Goal: Contribute content

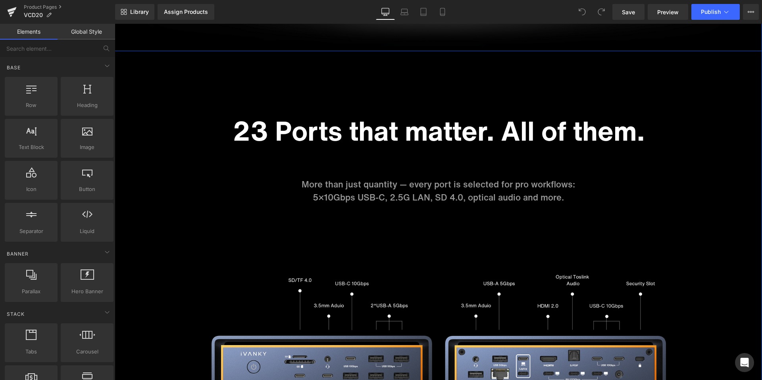
scroll to position [2015, 0]
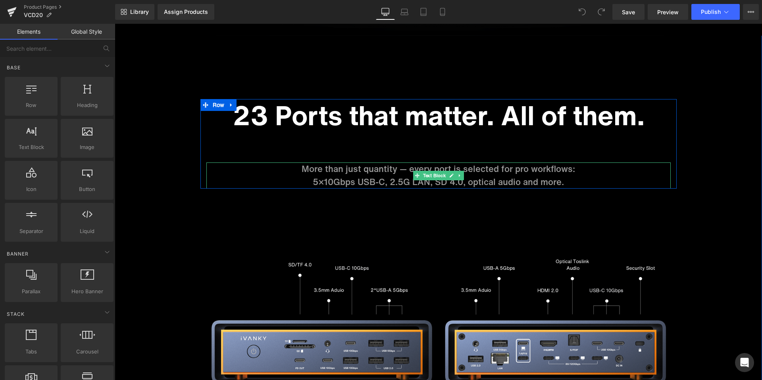
click at [319, 179] on p "5×10Gbps USB-C, 2.5G LAN, SD 4.0, optical audio and more." at bounding box center [438, 182] width 464 height 13
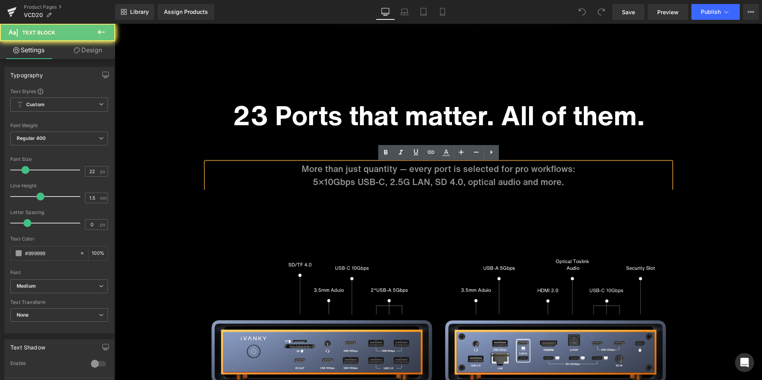
click at [309, 182] on p "5×10Gbps USB-C, 2.5G LAN, SD 4.0, optical audio and more." at bounding box center [438, 182] width 464 height 13
click at [324, 183] on p "5×10Gbps USB-C, 2.5G LAN, SD 4.0, optical audio and more." at bounding box center [438, 182] width 464 height 13
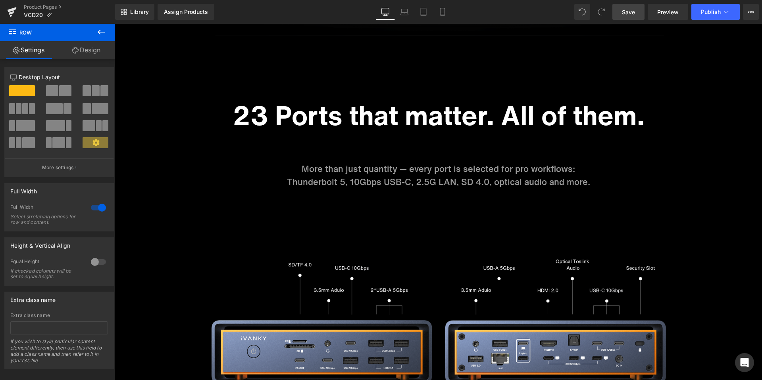
click at [626, 11] on span "Save" at bounding box center [628, 12] width 13 height 8
click at [418, 16] on link "Tablet" at bounding box center [414, 12] width 19 height 16
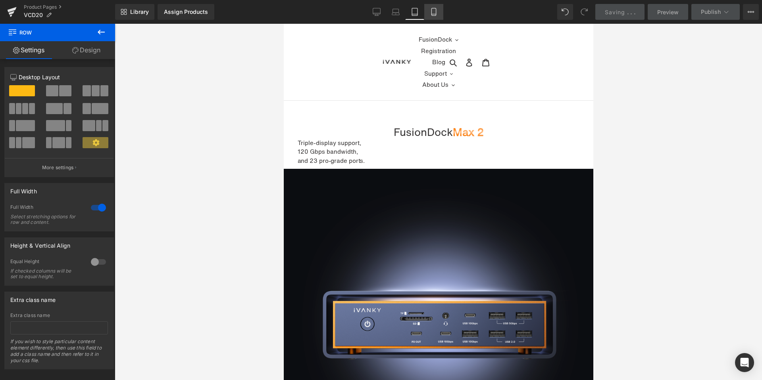
click at [432, 14] on icon at bounding box center [434, 12] width 8 height 8
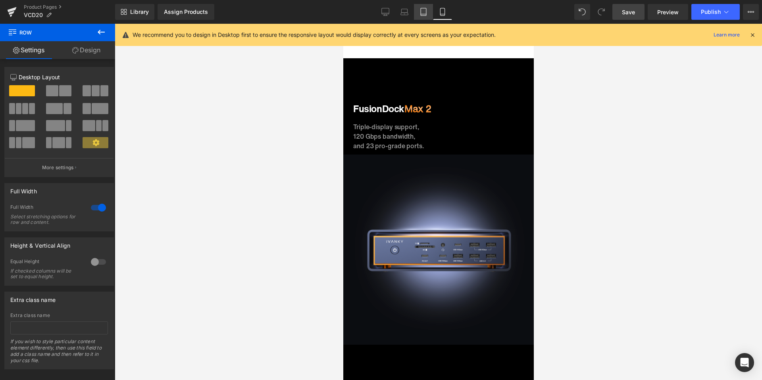
click at [419, 13] on link "Tablet" at bounding box center [423, 12] width 19 height 16
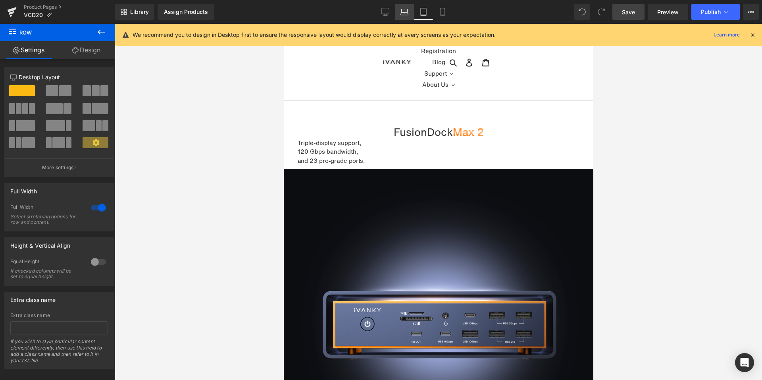
click at [406, 13] on icon at bounding box center [404, 12] width 8 height 8
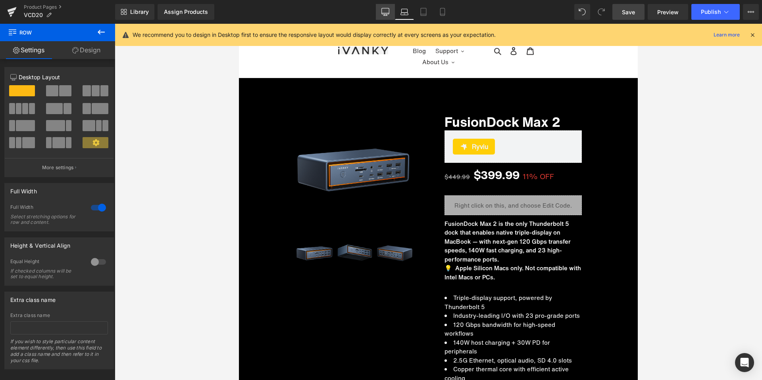
click at [381, 13] on icon at bounding box center [385, 12] width 8 height 8
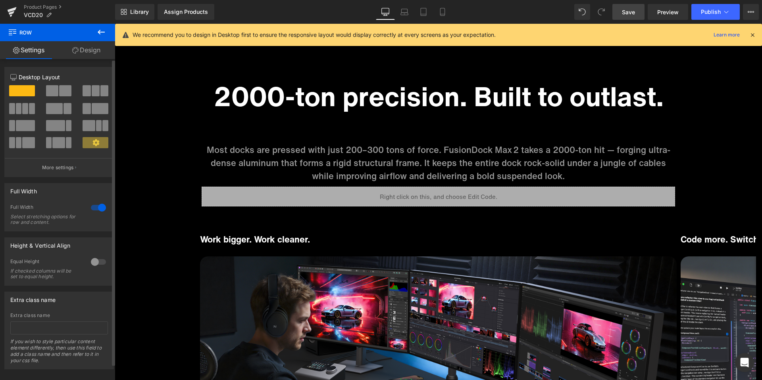
scroll to position [3734, 0]
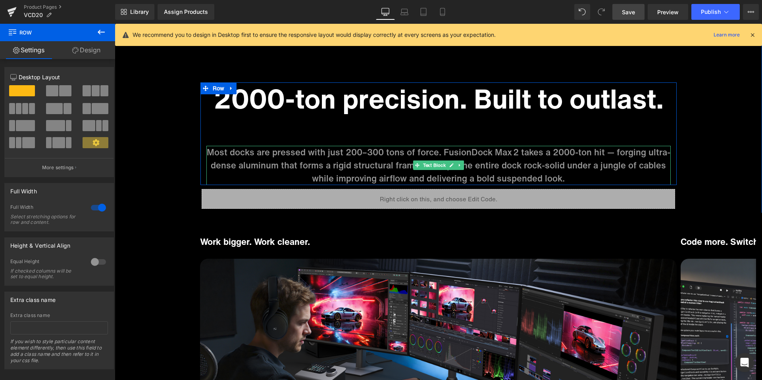
click at [399, 167] on p "Most docks are pressed with just 200–300 tons of force. FusionDock Max 2 takes …" at bounding box center [438, 165] width 464 height 39
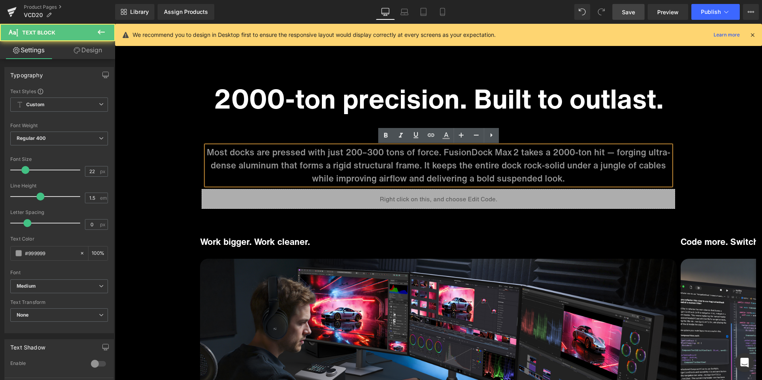
click at [421, 166] on p "Most docks are pressed with just 200–300 tons of force. FusionDock Max 2 takes …" at bounding box center [438, 165] width 464 height 39
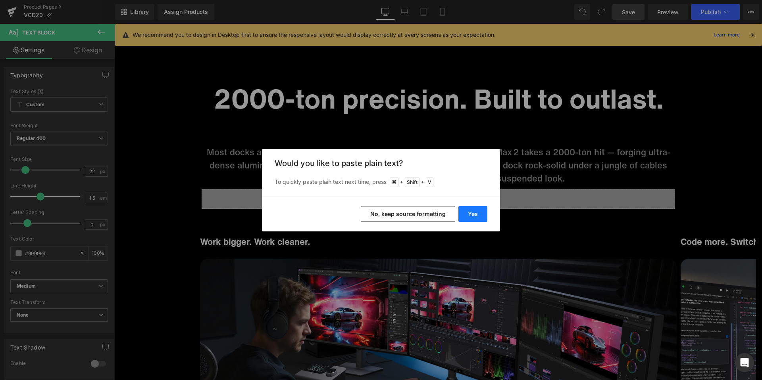
click at [467, 213] on button "Yes" at bounding box center [472, 214] width 29 height 16
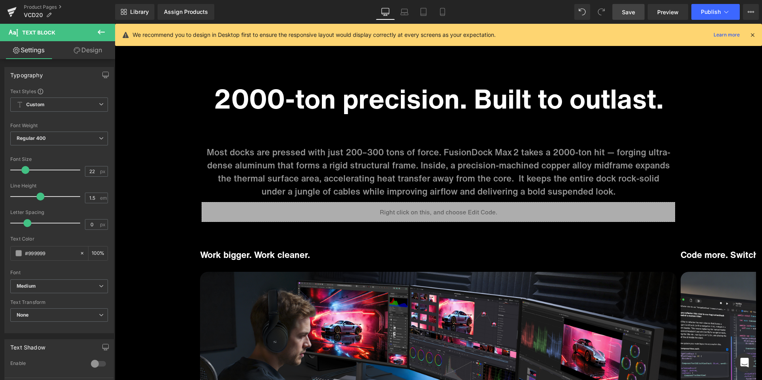
click at [576, 193] on p "Most docks are pressed with just 200–300 tons of force. FusionDock Max 2 takes …" at bounding box center [438, 172] width 464 height 52
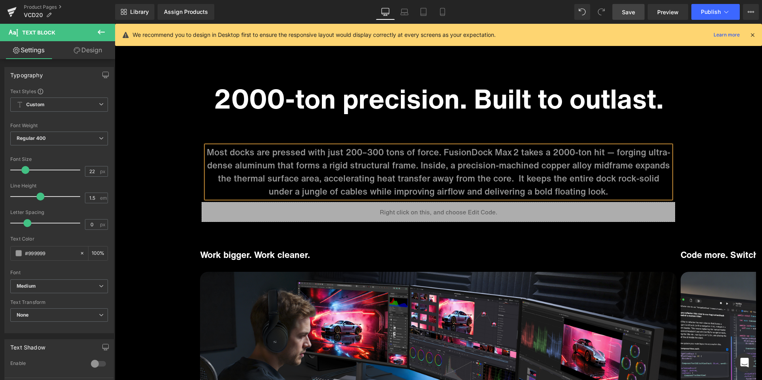
click at [552, 175] on p "Most docks are pressed with just 200–300 tons of force. FusionDock Max 2 takes …" at bounding box center [438, 172] width 464 height 52
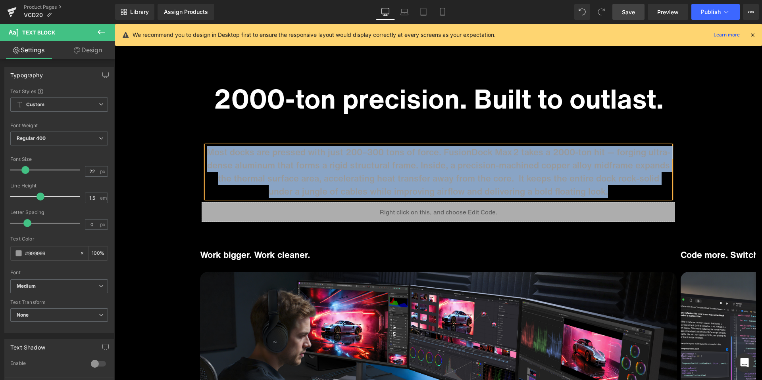
copy p "Most docks are pressed with just 200–300 tons of force. FusionDock Max 2 takes …"
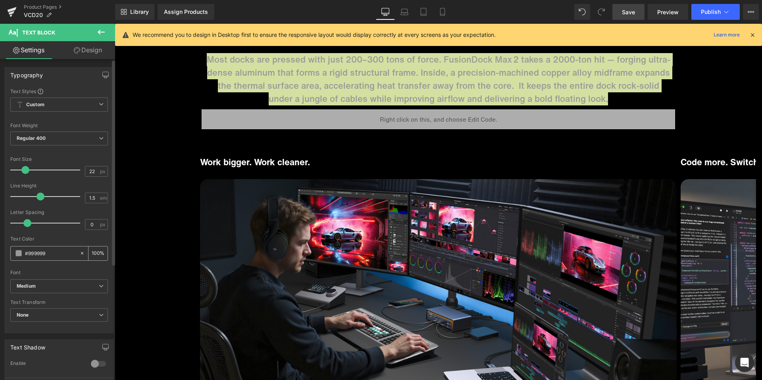
scroll to position [3832, 0]
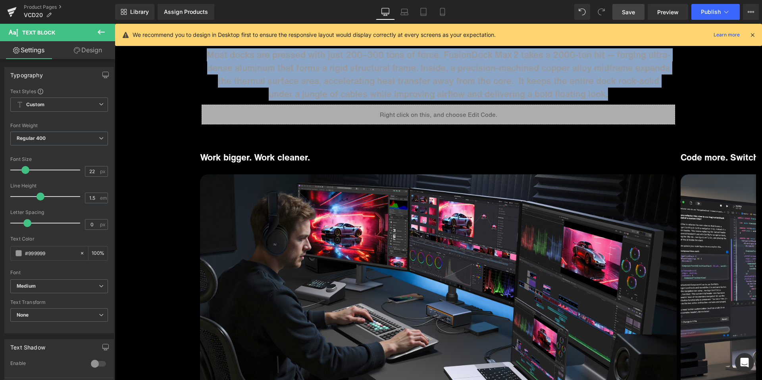
click at [480, 88] on p "Most docks are pressed with just 200–300 tons of force. FusionDock Max 2 takes …" at bounding box center [438, 74] width 464 height 52
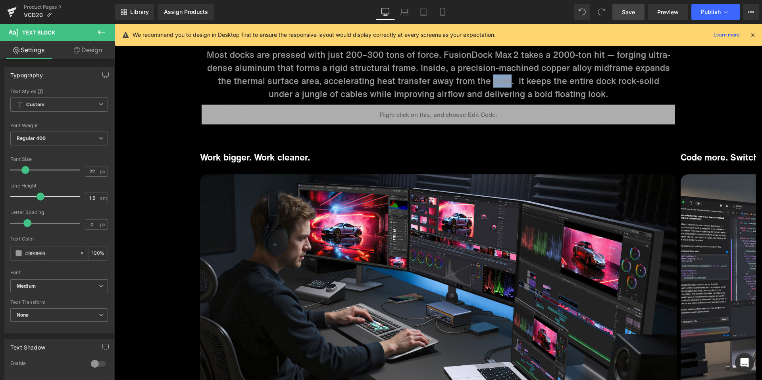
click at [480, 88] on p "Most docks are pressed with just 200–300 tons of force. FusionDock Max 2 takes …" at bounding box center [438, 74] width 464 height 52
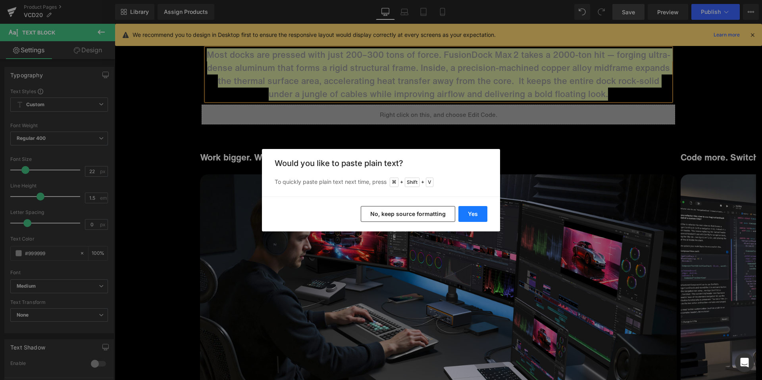
click at [476, 216] on button "Yes" at bounding box center [472, 214] width 29 height 16
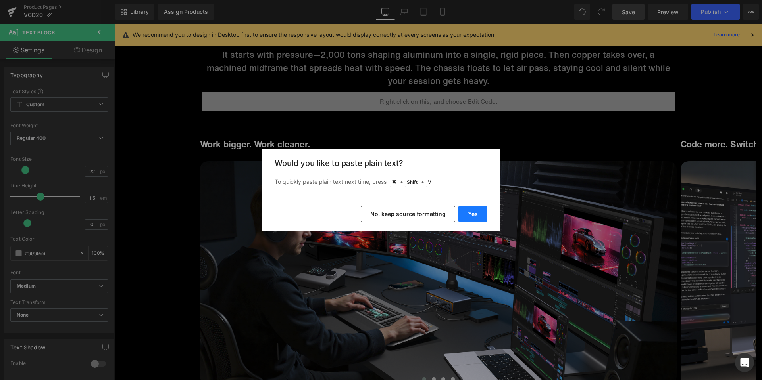
click at [476, 216] on img at bounding box center [438, 272] width 476 height 223
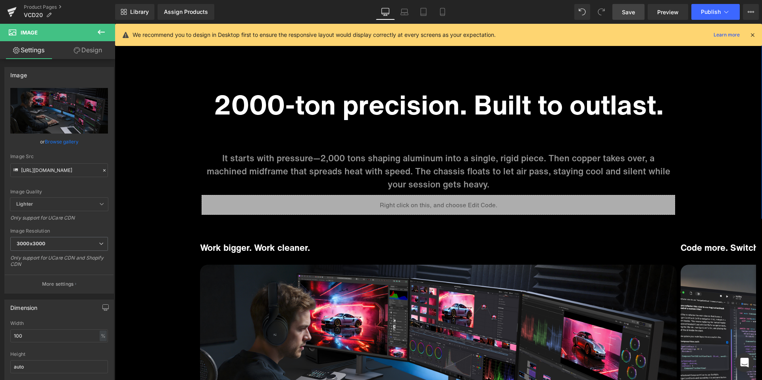
scroll to position [3723, 0]
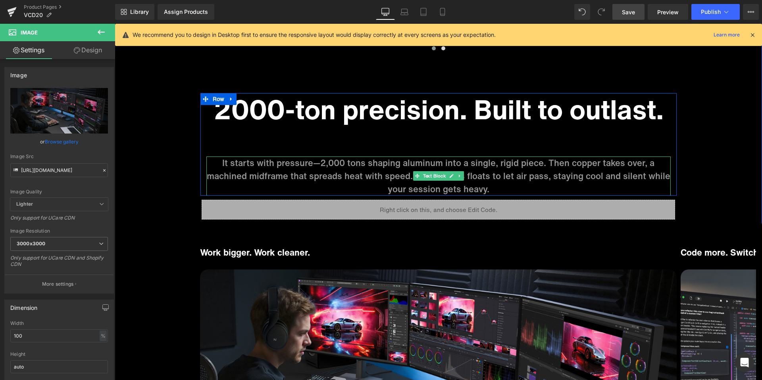
click at [599, 163] on p "It starts with pressure—2,000 tons shaping aluminum into a single, rigid piece.…" at bounding box center [438, 176] width 464 height 39
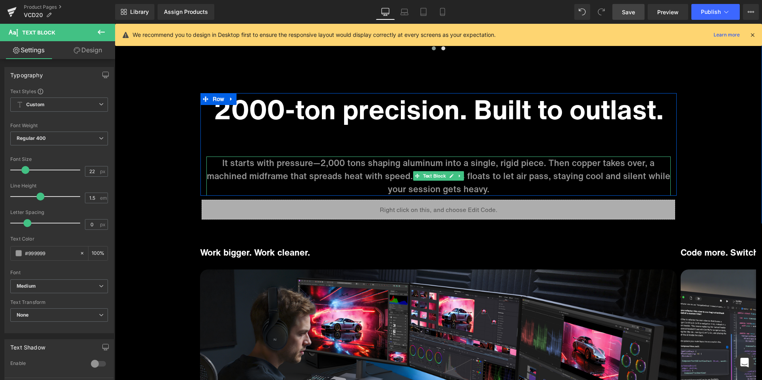
click at [589, 190] on p "It starts with pressure—2,000 tons shaping aluminum into a single, rigid piece.…" at bounding box center [438, 176] width 464 height 39
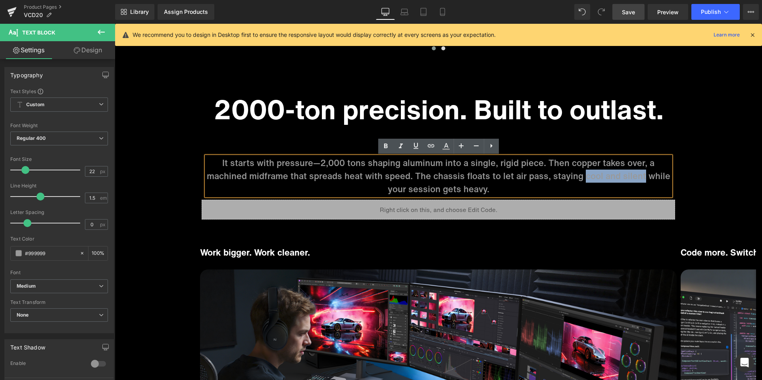
drag, startPoint x: 585, startPoint y: 175, endPoint x: 642, endPoint y: 177, distance: 56.7
click at [642, 177] on p "It starts with pressure—2,000 tons shaping aluminum into a single, rigid piece.…" at bounding box center [438, 176] width 464 height 39
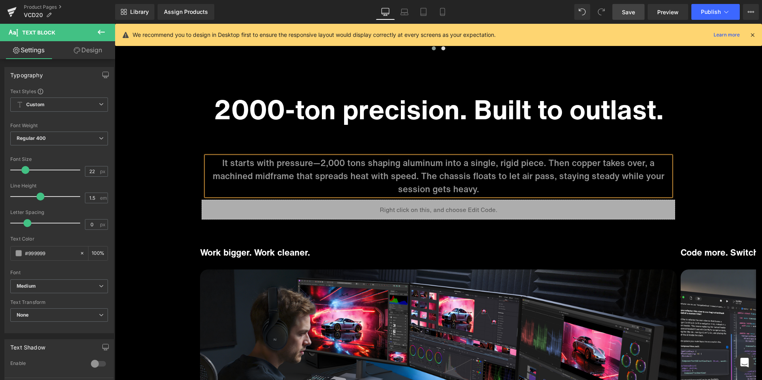
click at [588, 179] on p "It starts with pressure—2,000 tons shaping aluminum into a single, rigid piece.…" at bounding box center [438, 176] width 464 height 39
click at [607, 134] on div "2000-ton precision. Built to outlast. Heading It starts with pressure—2,000 ton…" at bounding box center [438, 144] width 476 height 103
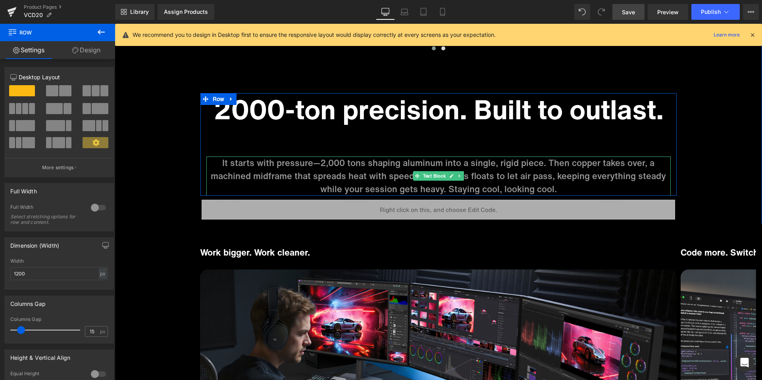
click at [253, 178] on p "It starts with pressure—2,000 tons shaping aluminum into a single, rigid piece.…" at bounding box center [438, 176] width 464 height 39
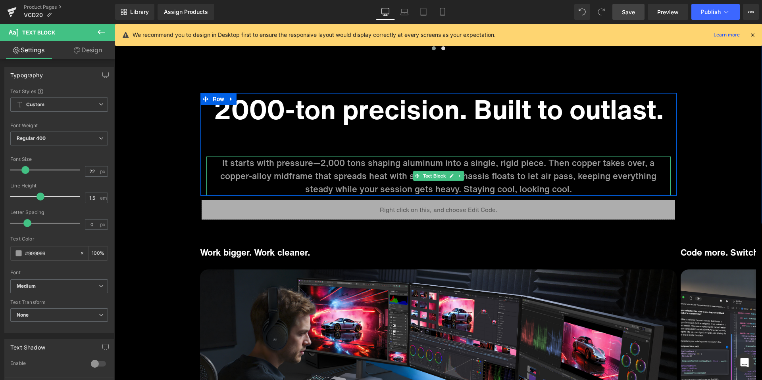
click at [555, 178] on p "It starts with pressure—2,000 tons shaping aluminum into a single, rigid piece.…" at bounding box center [438, 176] width 464 height 39
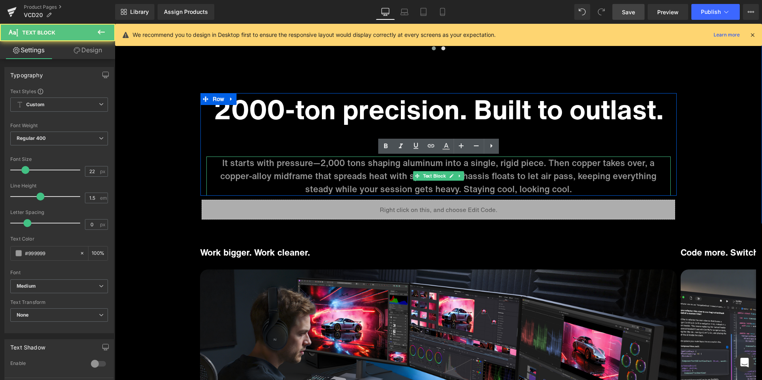
click at [555, 178] on p "It starts with pressure—2,000 tons shaping aluminum into a single, rigid piece.…" at bounding box center [438, 176] width 464 height 39
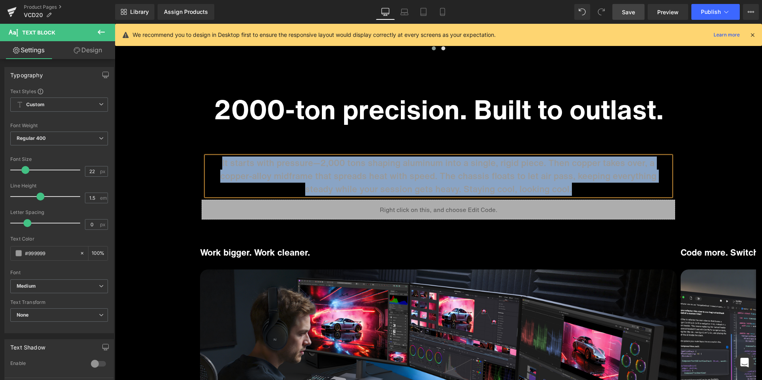
copy p "It starts with pressure—2,000 tons shaping aluminum into a single, rigid piece.…"
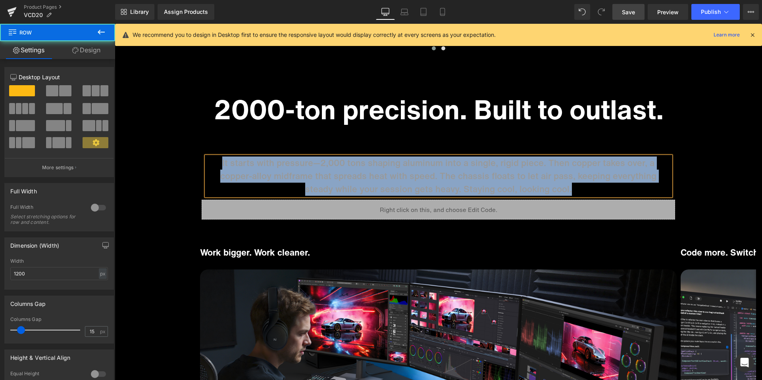
click at [603, 137] on div "2000-ton precision. Built to outlast. Heading It starts with pressure—2,000 ton…" at bounding box center [438, 144] width 476 height 103
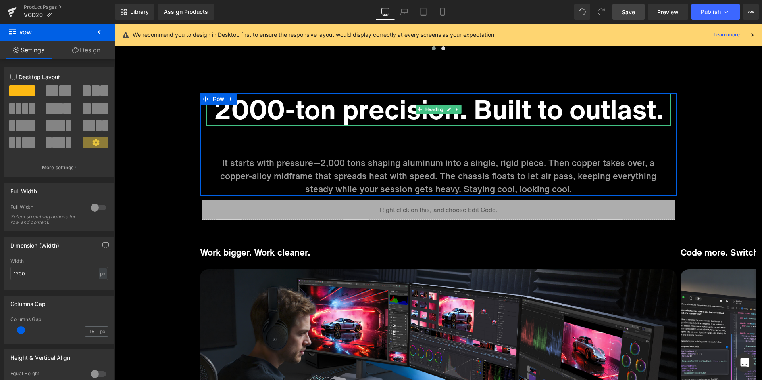
click at [234, 113] on h1 "2000-ton precision. Built to outlast." at bounding box center [438, 109] width 464 height 33
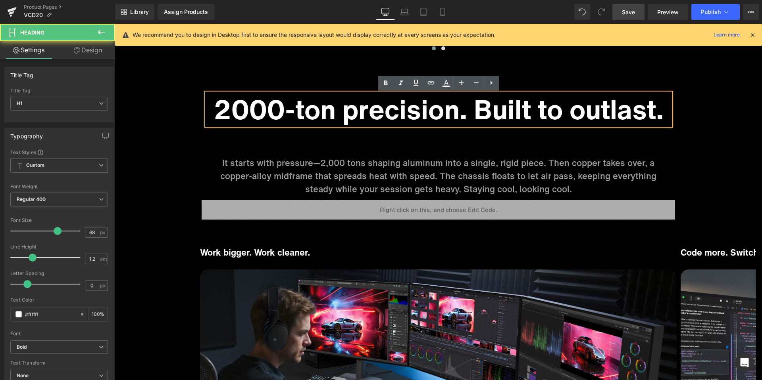
click at [234, 113] on h1 "2000-ton precision. Built to outlast." at bounding box center [438, 109] width 464 height 33
click at [228, 100] on h1 "2000-ton precision. Built to outlast." at bounding box center [438, 109] width 464 height 33
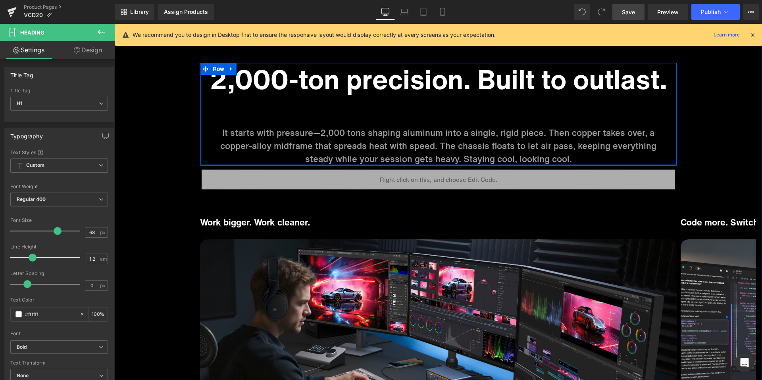
scroll to position [3754, 0]
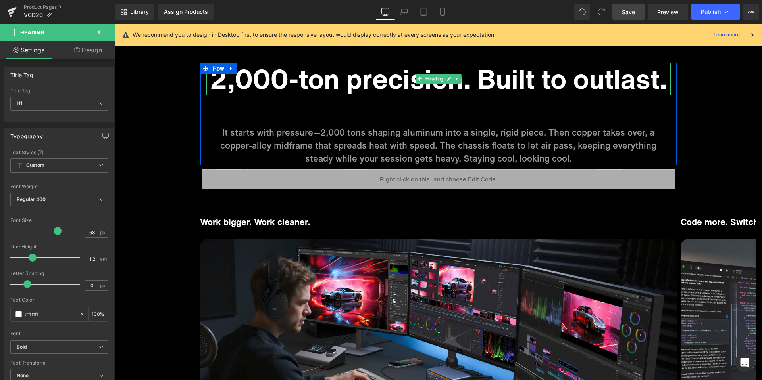
click at [462, 81] on h1 "2,000-ton precision. Built to outlast." at bounding box center [438, 79] width 464 height 33
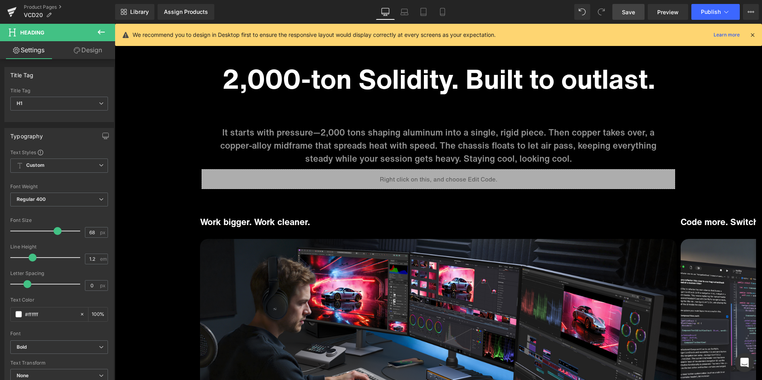
click at [370, 138] on p "It starts with pressure—2,000 tons shaping aluminum into a single, rigid piece.…" at bounding box center [438, 145] width 464 height 39
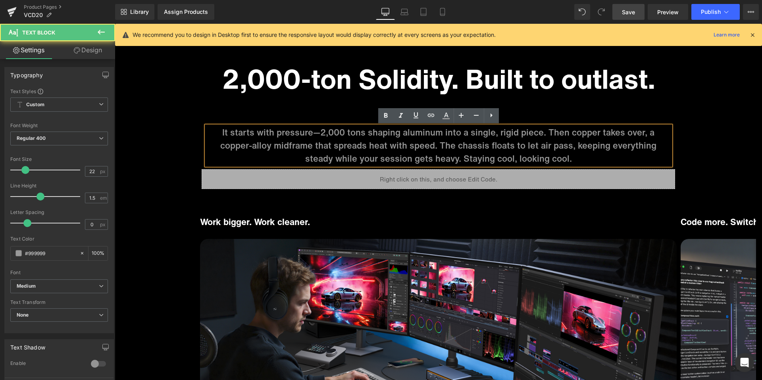
click at [370, 138] on p "It starts with pressure—2,000 tons shaping aluminum into a single, rigid piece.…" at bounding box center [438, 145] width 464 height 39
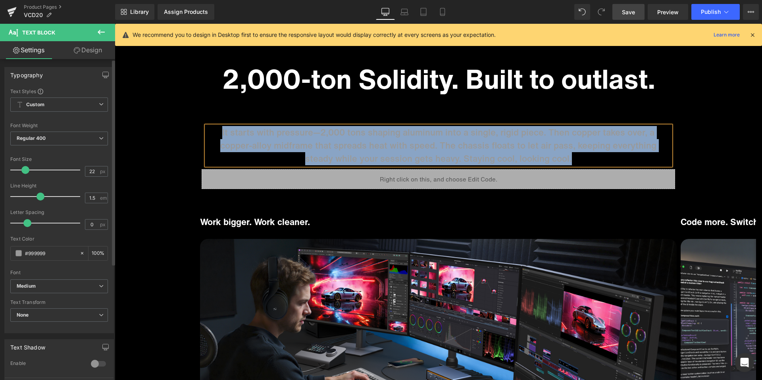
copy p "It starts with pressure—2,000 tons shaping aluminum into a single, rigid piece.…"
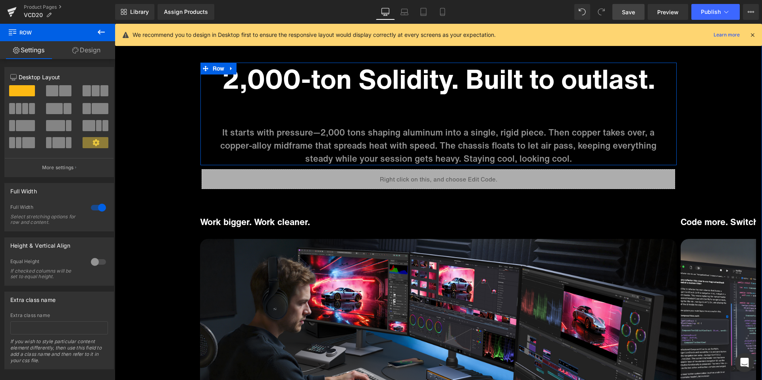
click at [205, 136] on div "2,000-ton Solidity. Built to outlast. Heading It starts with pressure—2,000 ton…" at bounding box center [438, 114] width 476 height 103
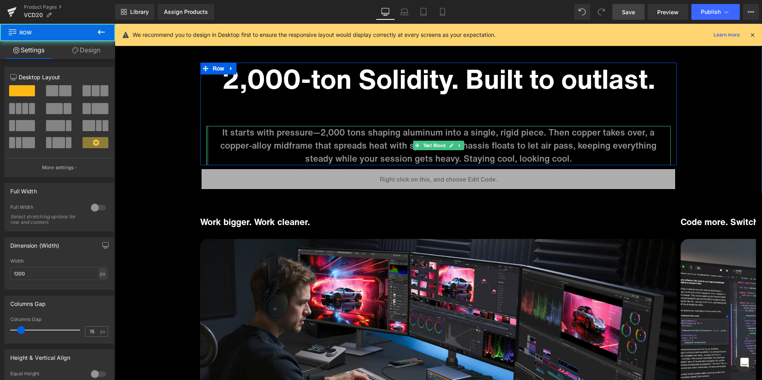
click at [207, 133] on div at bounding box center [207, 145] width 2 height 39
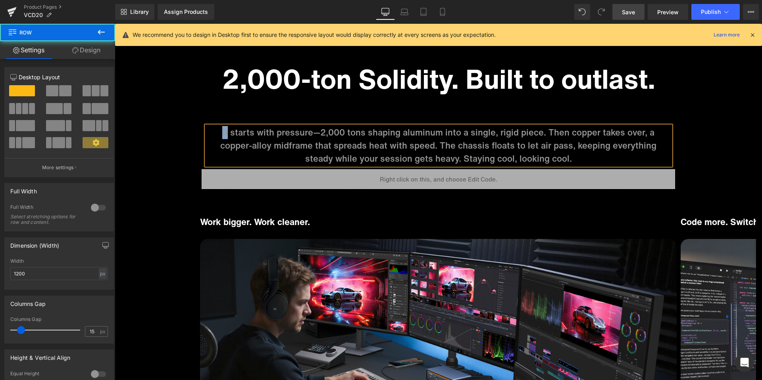
click at [207, 133] on p "It starts with pressure—2,000 tons shaping aluminum into a single, rigid piece.…" at bounding box center [438, 145] width 464 height 39
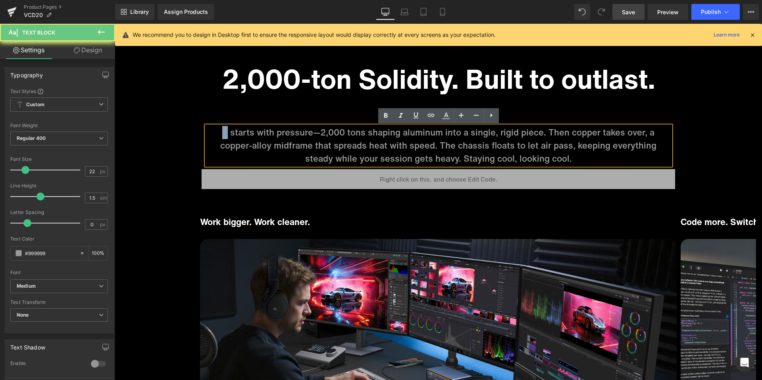
click at [209, 133] on p "It starts with pressure—2,000 tons shaping aluminum into a single, rigid piece.…" at bounding box center [438, 145] width 464 height 39
click at [207, 133] on p "It starts with pressure—2,000 tons shaping aluminum into a single, rigid piece.…" at bounding box center [438, 145] width 464 height 39
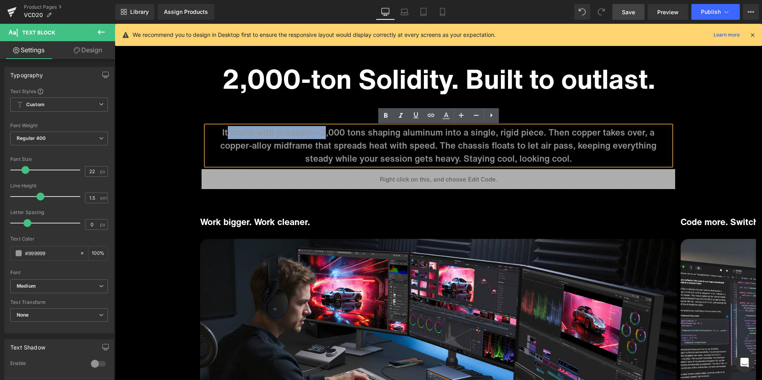
drag, startPoint x: 212, startPoint y: 134, endPoint x: 309, endPoint y: 136, distance: 97.6
click at [309, 136] on p "It starts with pressure—2,000 tons shaping aluminum into a single, rigid piece.…" at bounding box center [438, 145] width 464 height 39
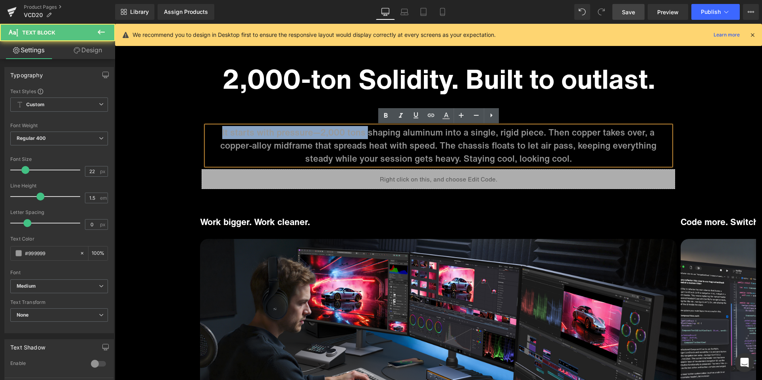
drag, startPoint x: 351, startPoint y: 133, endPoint x: 198, endPoint y: 130, distance: 152.8
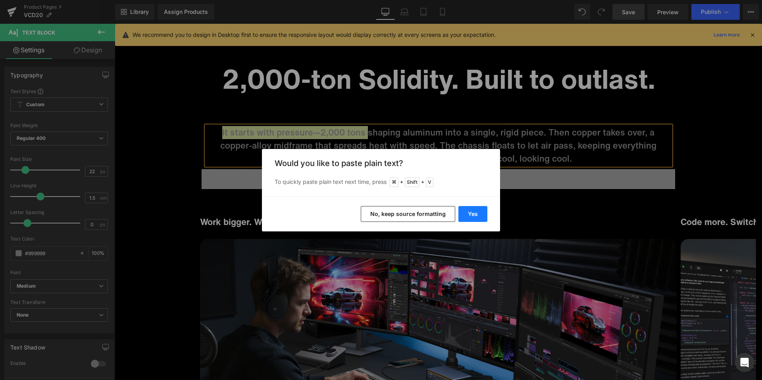
click at [462, 208] on button "Yes" at bounding box center [472, 214] width 29 height 16
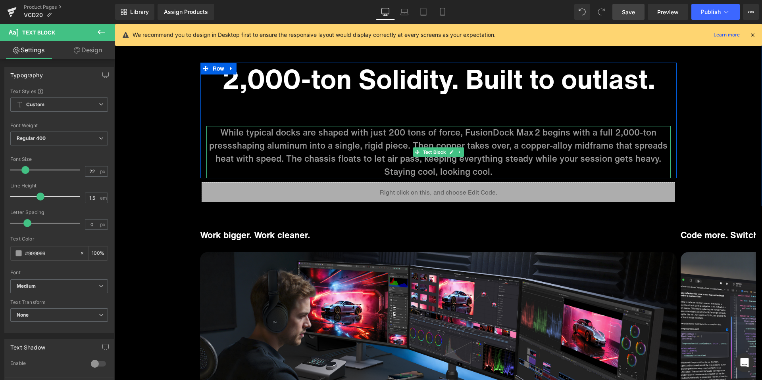
click at [238, 148] on p "While typical docks are shaped with just 200 tons of force, FusionDock Max 2 be…" at bounding box center [438, 152] width 464 height 52
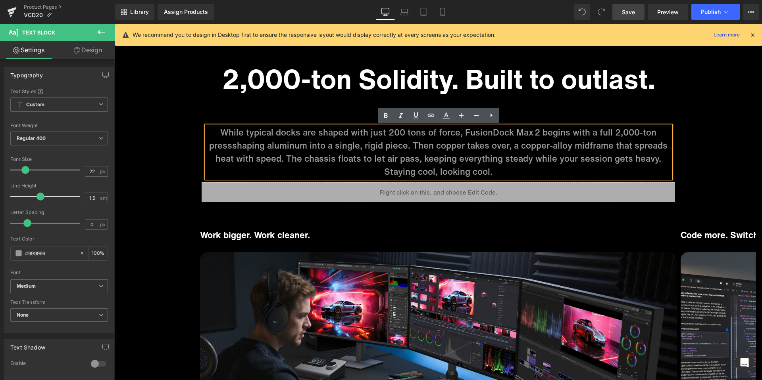
click at [235, 146] on p "While typical docks are shaped with just 200 tons of force, FusionDock Max 2 be…" at bounding box center [438, 152] width 464 height 52
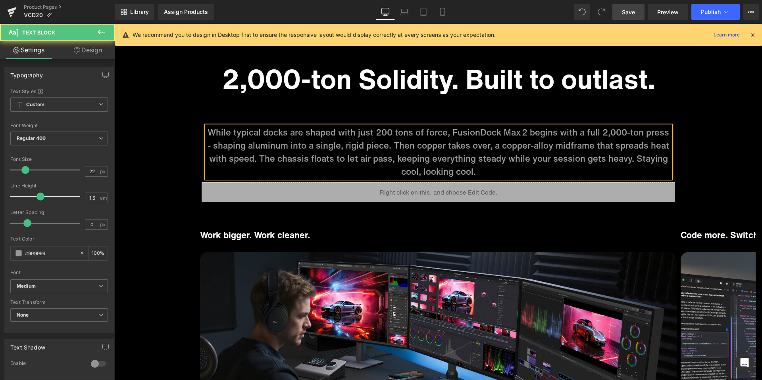
click at [489, 147] on p "While typical docks are shaped with just 200 tons of force, FusionDock Max 2 be…" at bounding box center [438, 152] width 464 height 52
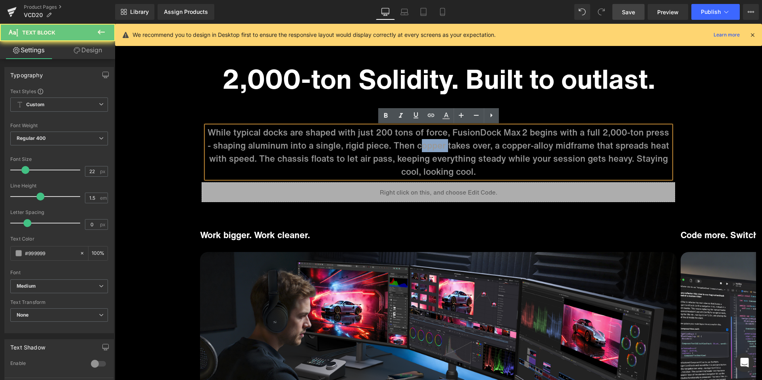
drag, startPoint x: 434, startPoint y: 144, endPoint x: 420, endPoint y: 145, distance: 14.3
click at [420, 145] on p "While typical docks are shaped with just 200 tons of force, FusionDock Max 2 be…" at bounding box center [438, 152] width 464 height 52
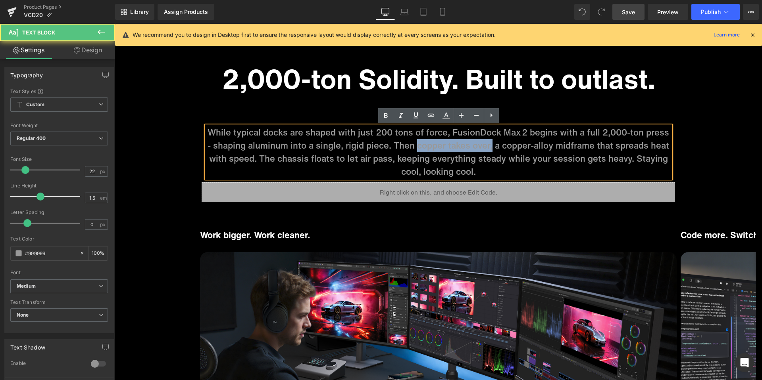
drag, startPoint x: 490, startPoint y: 145, endPoint x: 414, endPoint y: 147, distance: 75.8
click at [414, 147] on p "While typical docks are shaped with just 200 tons of force, FusionDock Max 2 be…" at bounding box center [438, 152] width 464 height 52
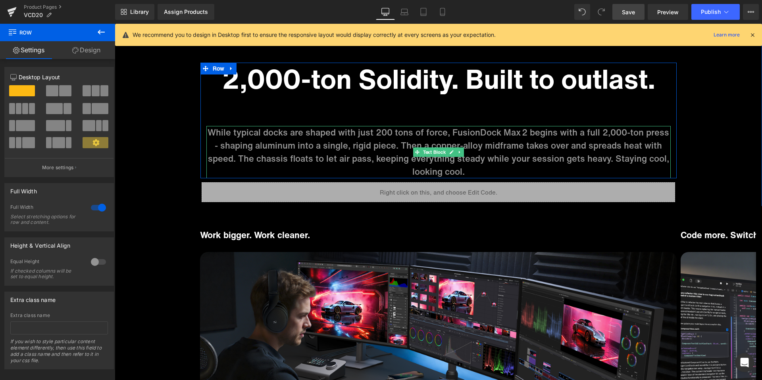
click at [370, 134] on p "While typical docks are shaped with just 200 tons of force, FusionDock Max 2 be…" at bounding box center [438, 152] width 464 height 52
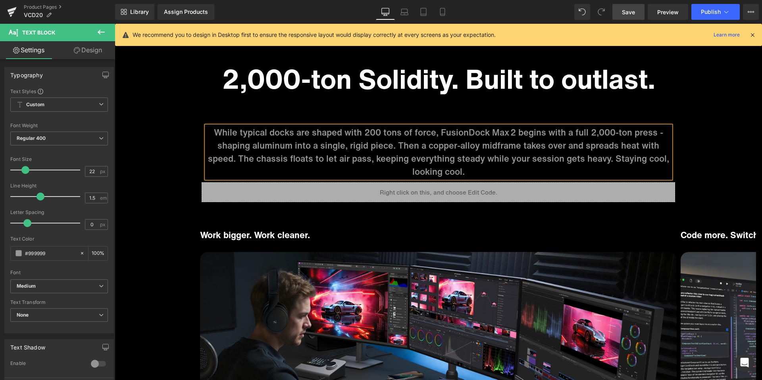
click at [366, 159] on p "While typical docks are shaped with 200 tons of force, FusionDock Max 2 begins …" at bounding box center [438, 152] width 464 height 52
click at [549, 109] on div "2,000-ton Solidity. Built to outlast. Heading While typical docks are shaped wi…" at bounding box center [438, 121] width 476 height 116
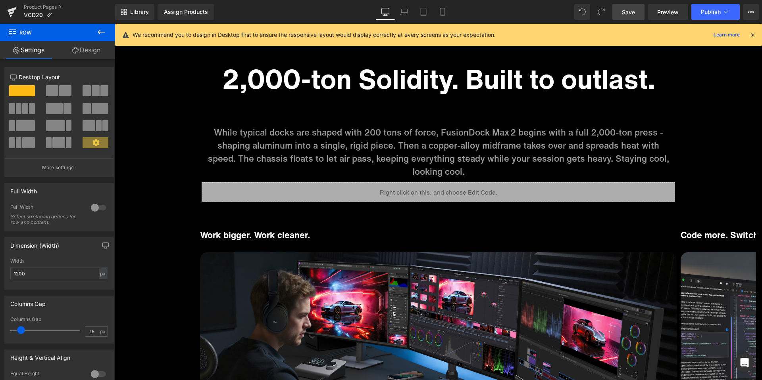
click at [624, 12] on span "Save" at bounding box center [628, 12] width 13 height 8
click at [710, 13] on span "Publish" at bounding box center [711, 12] width 20 height 6
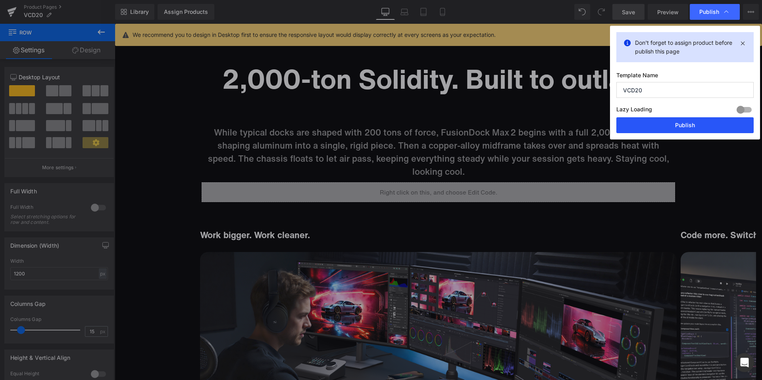
click at [663, 120] on button "Publish" at bounding box center [684, 125] width 137 height 16
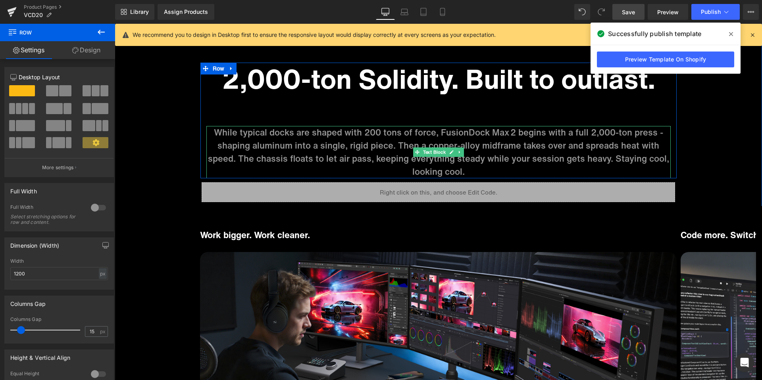
click at [661, 133] on p "While typical docks are shaped with 200 tons of force, FusionDock Max 2 begins …" at bounding box center [438, 152] width 464 height 52
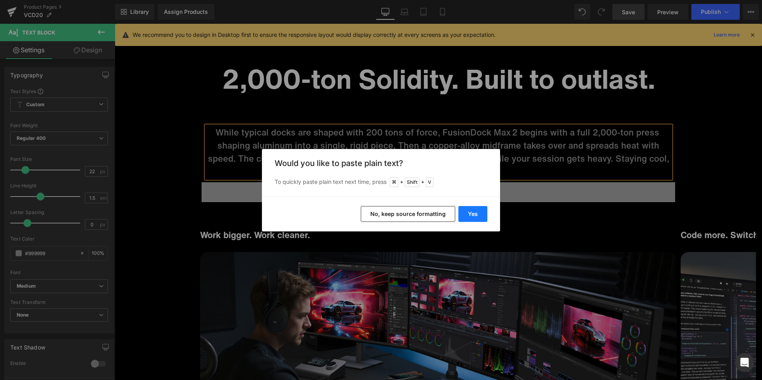
click at [470, 213] on button "Yes" at bounding box center [472, 214] width 29 height 16
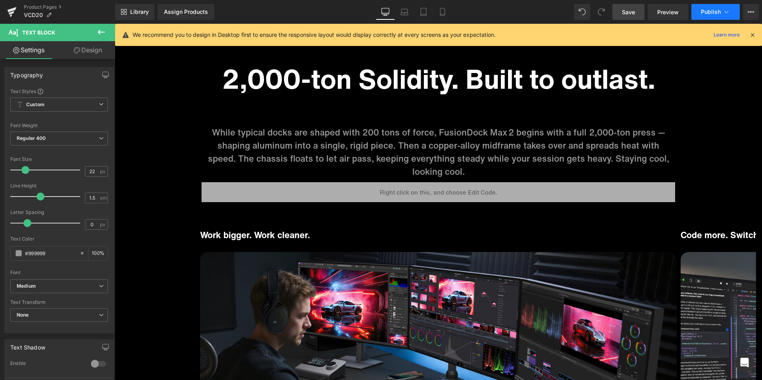
click at [721, 12] on button "Publish" at bounding box center [715, 12] width 48 height 16
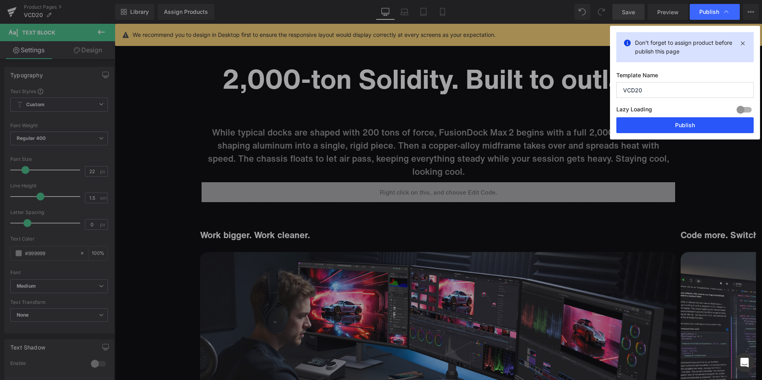
click at [638, 125] on button "Publish" at bounding box center [684, 125] width 137 height 16
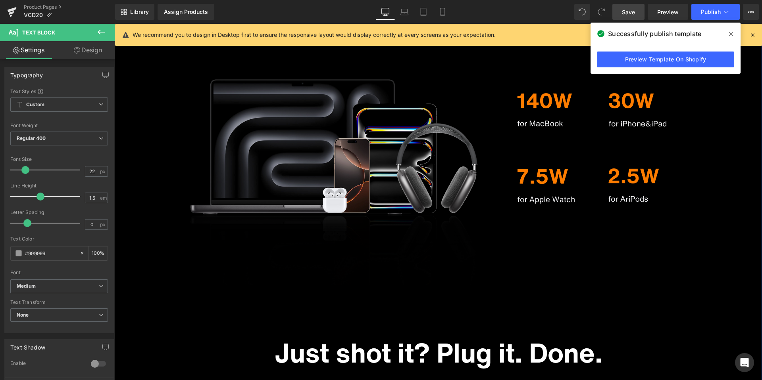
scroll to position [3140, 0]
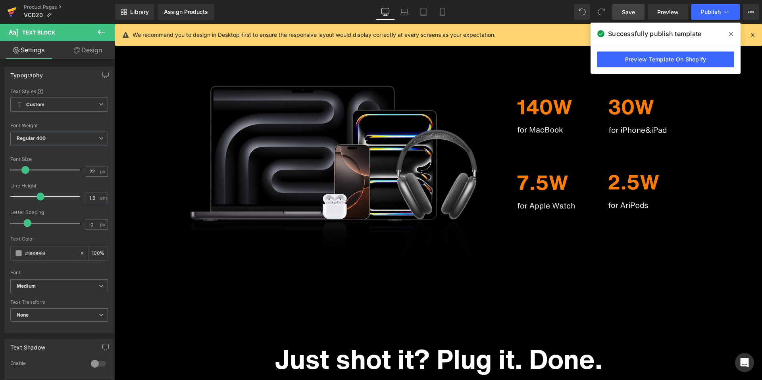
click at [10, 6] on icon at bounding box center [12, 12] width 10 height 20
